Goal: Find specific page/section: Find specific page/section

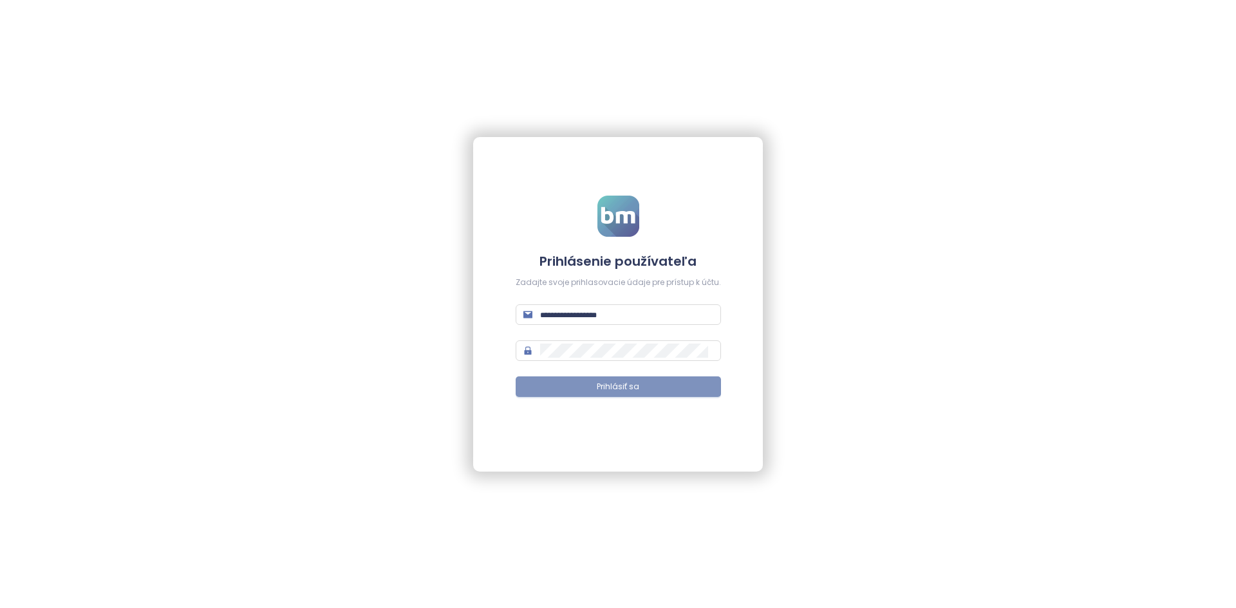
type input "**********"
click at [588, 395] on button "Prihlásiť sa" at bounding box center [618, 387] width 205 height 21
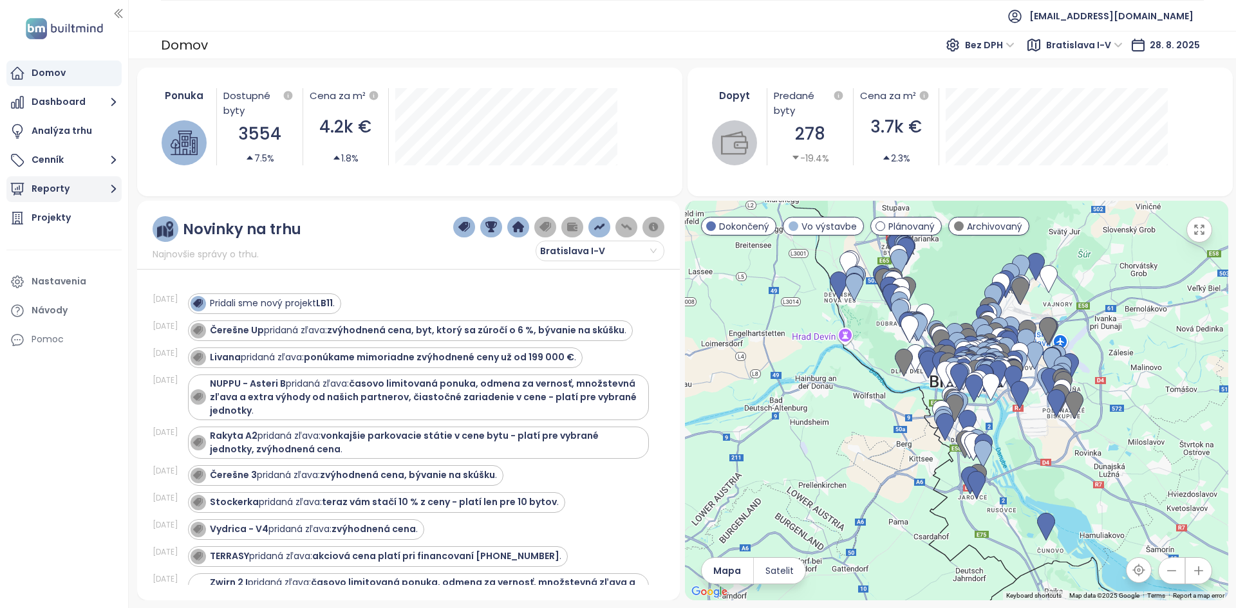
click at [57, 192] on button "Reporty" at bounding box center [63, 189] width 115 height 26
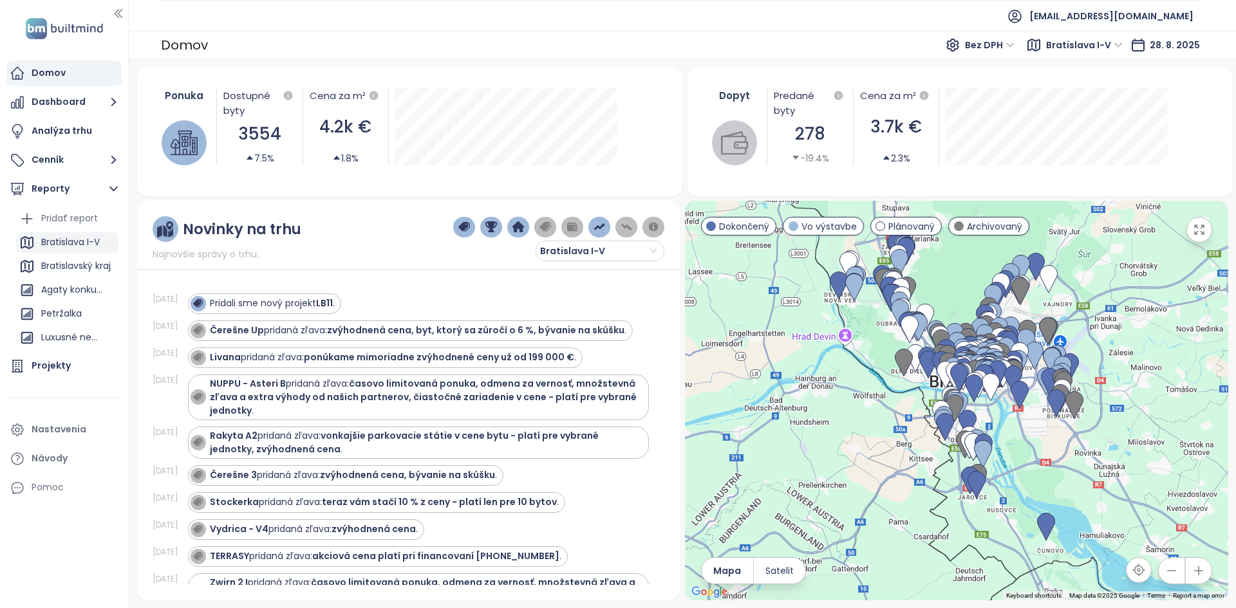
click at [79, 238] on div "Bratislava I-V" at bounding box center [70, 242] width 59 height 16
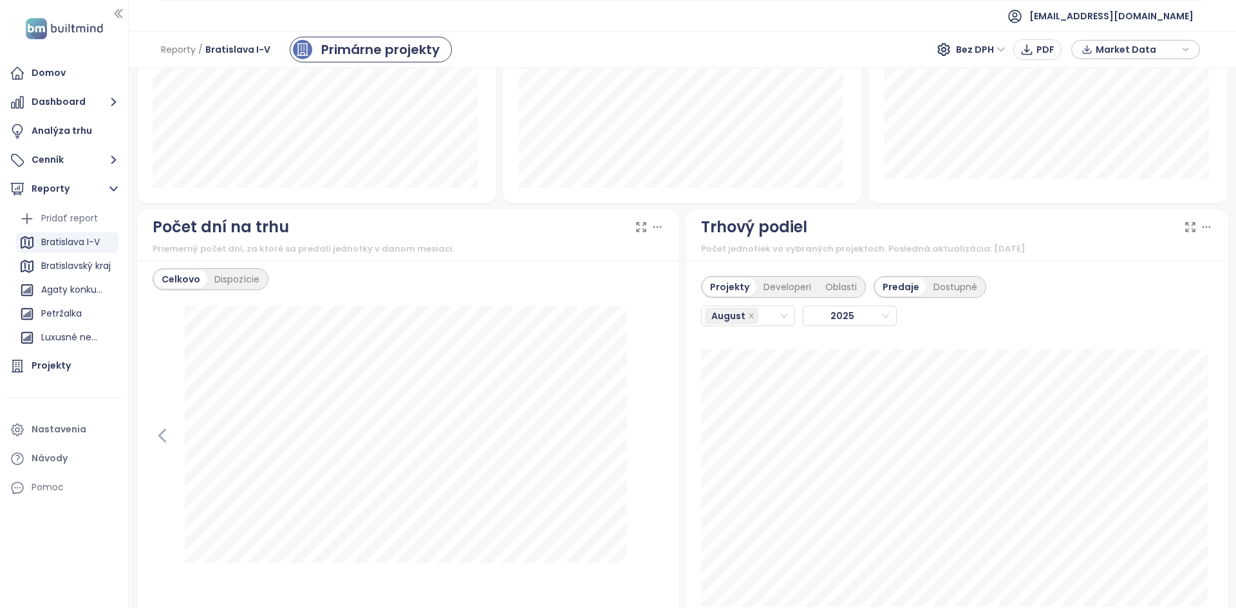
scroll to position [966, 0]
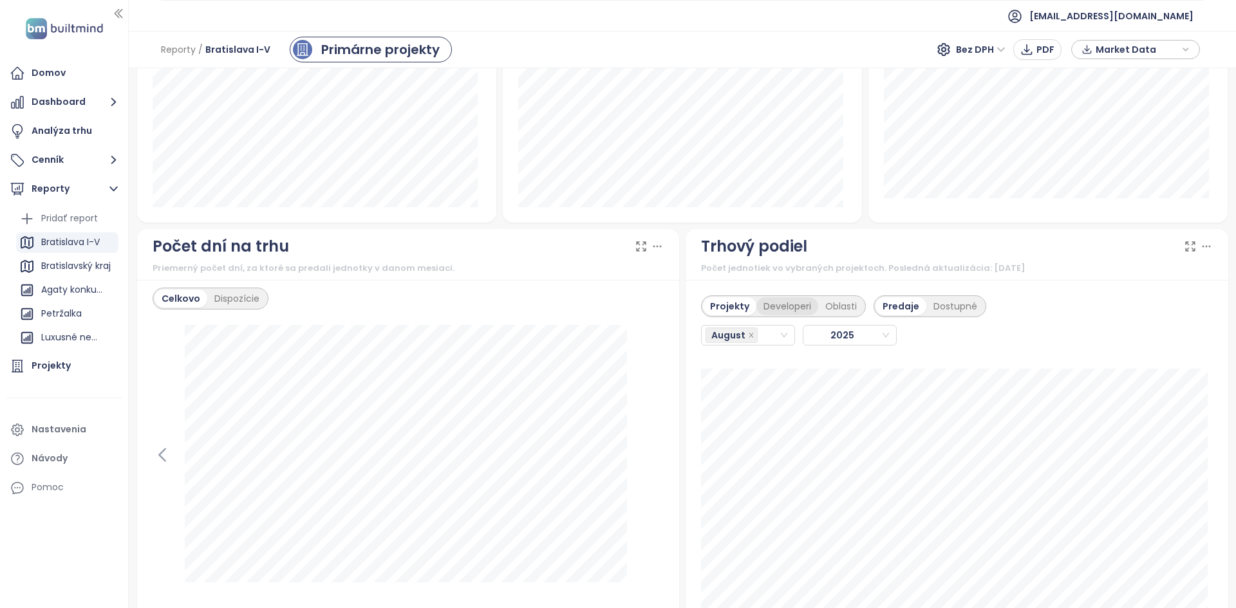
click at [771, 301] on div "Developeri" at bounding box center [787, 306] width 62 height 18
